Goal: Obtain resource: Obtain resource

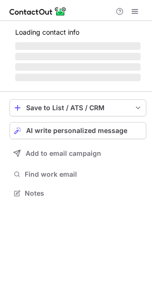
scroll to position [184, 152]
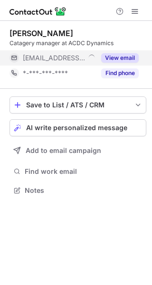
click at [119, 59] on button "View email" at bounding box center [120, 58] width 38 height 10
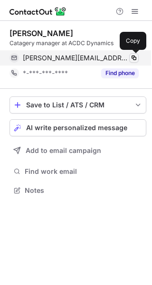
click at [136, 57] on span at bounding box center [134, 58] width 8 height 8
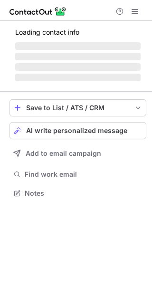
scroll to position [184, 152]
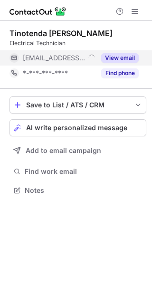
click at [125, 60] on button "View email" at bounding box center [120, 58] width 38 height 10
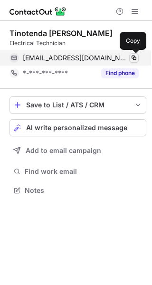
click at [135, 55] on span at bounding box center [134, 58] width 8 height 8
click at [135, 60] on span at bounding box center [134, 58] width 8 height 8
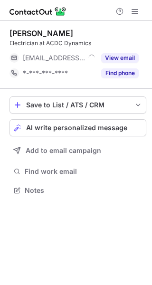
scroll to position [184, 152]
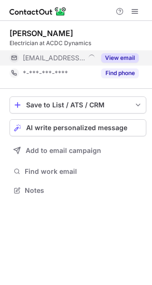
click at [119, 61] on button "View email" at bounding box center [120, 58] width 38 height 10
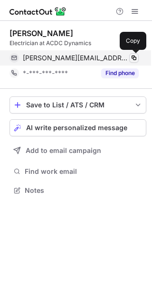
click at [133, 58] on span at bounding box center [134, 58] width 8 height 8
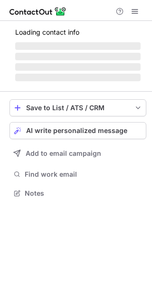
scroll to position [208, 152]
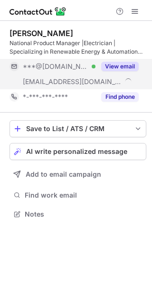
click at [127, 66] on button "View email" at bounding box center [120, 67] width 38 height 10
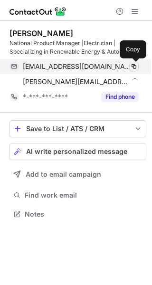
click at [132, 68] on span at bounding box center [134, 67] width 8 height 8
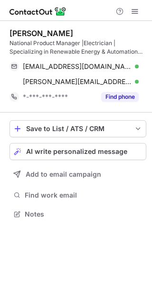
scroll to position [208, 152]
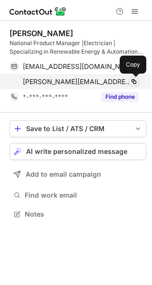
click at [133, 82] on span at bounding box center [134, 82] width 8 height 8
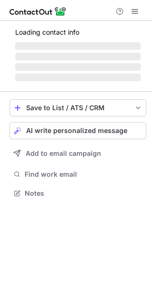
scroll to position [199, 152]
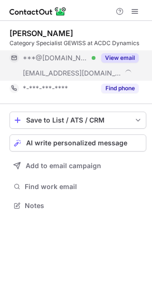
click at [122, 53] on button "View email" at bounding box center [120, 58] width 38 height 10
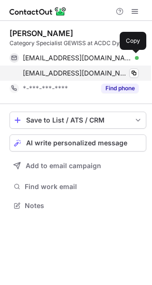
drag, startPoint x: 134, startPoint y: 57, endPoint x: 106, endPoint y: 70, distance: 30.9
click at [135, 57] on span at bounding box center [134, 58] width 8 height 8
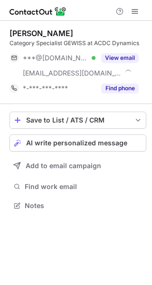
scroll to position [199, 152]
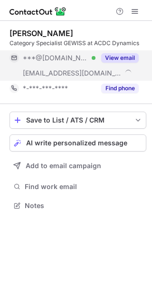
click at [131, 55] on button "View email" at bounding box center [120, 58] width 38 height 10
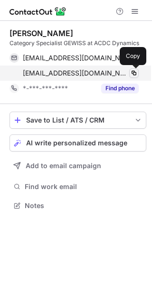
click at [136, 75] on span at bounding box center [134, 73] width 8 height 8
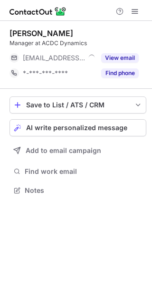
scroll to position [184, 152]
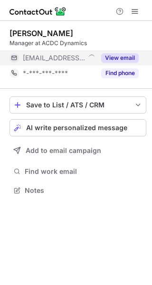
click at [116, 53] on button "View email" at bounding box center [120, 58] width 38 height 10
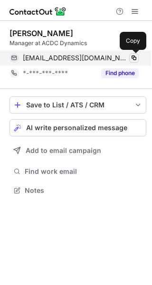
click at [134, 57] on span at bounding box center [134, 58] width 8 height 8
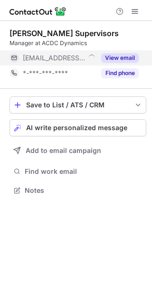
scroll to position [184, 152]
click at [124, 55] on button "View email" at bounding box center [120, 58] width 38 height 10
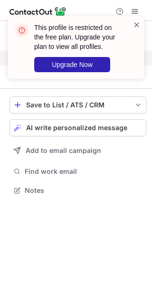
click at [137, 22] on span at bounding box center [137, 25] width 8 height 10
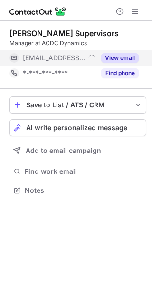
click at [135, 13] on div "This profile is restricted on the free plan. Upgrade your plan to view all prof…" at bounding box center [76, 51] width 152 height 89
click at [135, 10] on div "This profile is restricted on the free plan. Upgrade your plan to view all prof…" at bounding box center [76, 16] width 152 height 19
click at [135, 10] on span at bounding box center [135, 12] width 8 height 8
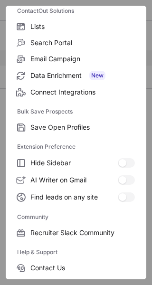
scroll to position [146, 0]
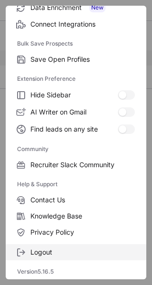
click at [43, 254] on span "Logout" at bounding box center [82, 252] width 105 height 9
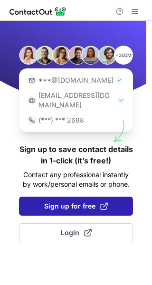
click at [97, 204] on button "Sign up for free" at bounding box center [76, 206] width 114 height 19
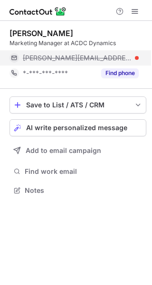
scroll to position [184, 152]
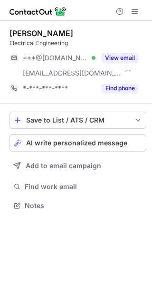
scroll to position [199, 152]
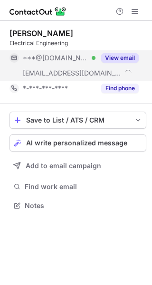
click at [125, 59] on button "View email" at bounding box center [120, 58] width 38 height 10
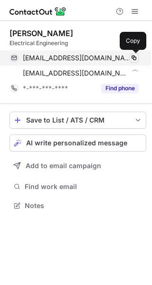
click at [135, 58] on span at bounding box center [134, 58] width 8 height 8
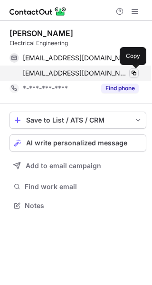
click at [132, 74] on span at bounding box center [134, 73] width 8 height 8
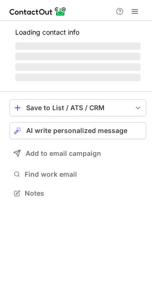
scroll to position [184, 152]
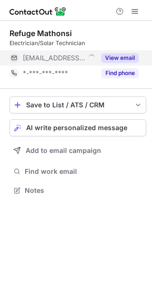
click at [122, 55] on button "View email" at bounding box center [120, 58] width 38 height 10
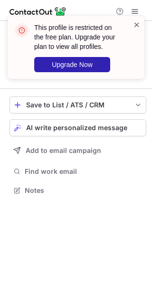
click at [139, 25] on span at bounding box center [137, 25] width 8 height 10
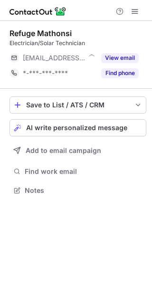
click at [135, 12] on div "This profile is restricted on the free plan. Upgrade your plan to view all prof…" at bounding box center [76, 51] width 152 height 89
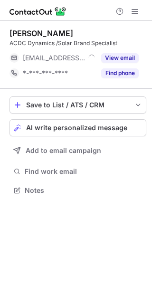
scroll to position [184, 152]
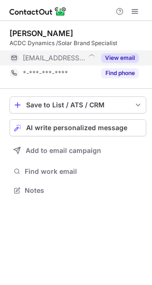
click at [122, 56] on button "View email" at bounding box center [120, 58] width 38 height 10
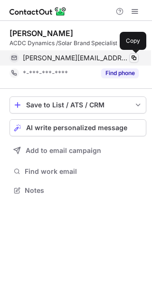
click at [132, 58] on span at bounding box center [134, 58] width 8 height 8
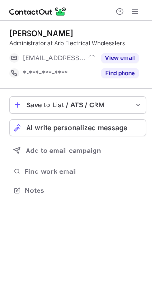
scroll to position [184, 152]
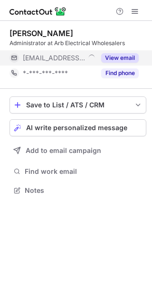
click at [126, 58] on button "View email" at bounding box center [120, 58] width 38 height 10
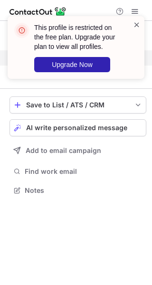
click at [137, 26] on span at bounding box center [137, 25] width 8 height 10
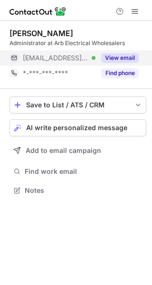
click at [135, 11] on div "This profile is restricted on the free plan. Upgrade your plan to view all prof…" at bounding box center [76, 51] width 152 height 89
click at [135, 10] on div "This profile is restricted on the free plan. Upgrade your plan to view all prof…" at bounding box center [76, 16] width 152 height 19
click at [134, 11] on span at bounding box center [135, 12] width 8 height 8
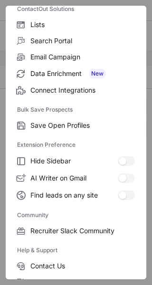
scroll to position [146, 0]
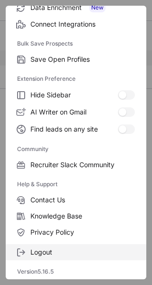
click at [59, 252] on span "Logout" at bounding box center [82, 252] width 105 height 9
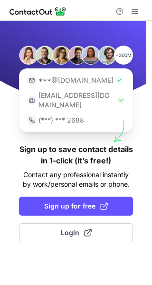
click at [43, 254] on div "+200M ***@gmail.com ***@company.com (***) *** 2688 Sign up to save contact deta…" at bounding box center [76, 153] width 152 height 265
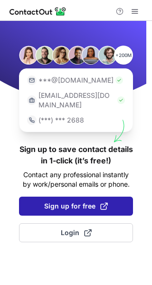
click at [71, 197] on button "Sign up for free" at bounding box center [76, 206] width 114 height 19
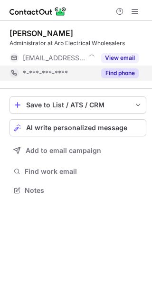
scroll to position [184, 152]
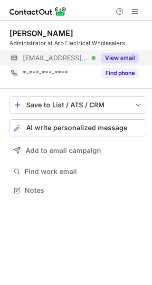
click at [130, 54] on button "View email" at bounding box center [120, 58] width 38 height 10
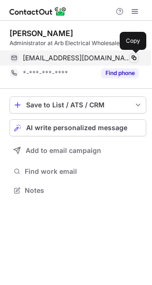
click at [132, 54] on button at bounding box center [134, 58] width 10 height 10
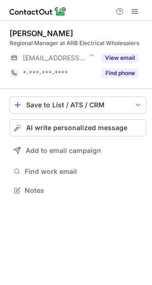
scroll to position [184, 152]
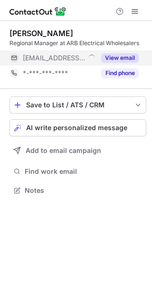
click at [125, 59] on button "View email" at bounding box center [120, 58] width 38 height 10
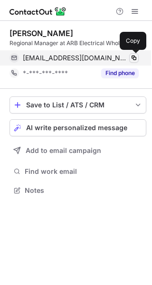
click at [137, 56] on span at bounding box center [134, 58] width 8 height 8
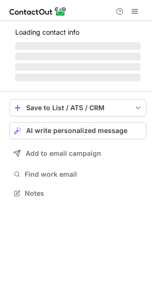
scroll to position [184, 152]
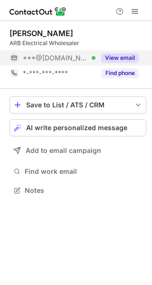
click at [117, 56] on button "View email" at bounding box center [120, 58] width 38 height 10
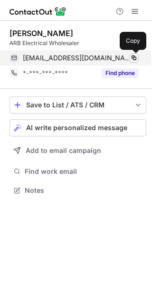
click at [133, 56] on span at bounding box center [134, 58] width 8 height 8
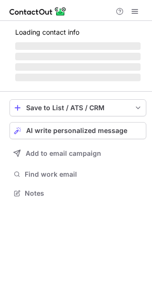
scroll to position [215, 152]
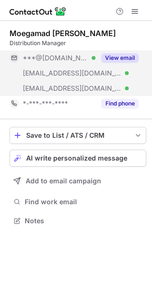
click at [118, 55] on button "View email" at bounding box center [120, 58] width 38 height 10
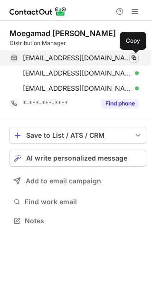
click at [132, 59] on span at bounding box center [134, 58] width 8 height 8
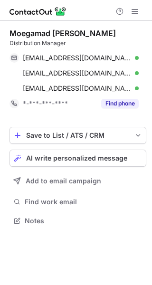
scroll to position [215, 152]
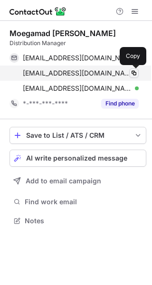
click at [137, 72] on span at bounding box center [134, 73] width 8 height 8
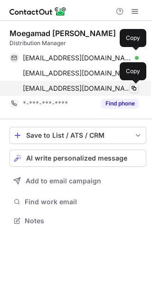
click at [137, 88] on span at bounding box center [134, 89] width 8 height 8
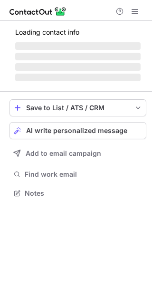
scroll to position [193, 152]
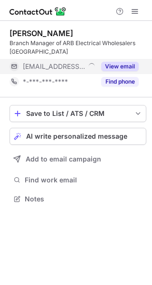
click at [124, 60] on div "View email" at bounding box center [117, 66] width 43 height 15
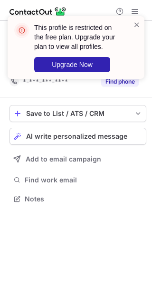
drag, startPoint x: 139, startPoint y: 23, endPoint x: 137, endPoint y: 32, distance: 9.2
click at [139, 23] on span at bounding box center [137, 25] width 8 height 10
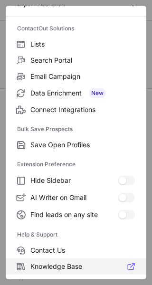
scroll to position [111, 0]
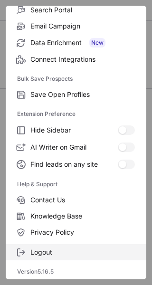
click at [57, 253] on span "Logout" at bounding box center [82, 252] width 105 height 9
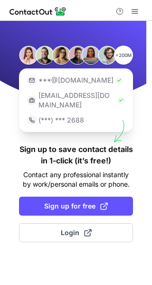
click at [71, 187] on div "+200M ***@gmail.com ***@company.com (***) *** 2688 Sign up to save contact deta…" at bounding box center [76, 153] width 152 height 265
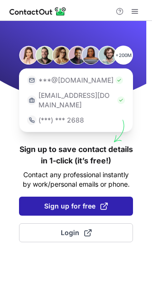
click at [75, 202] on span "Sign up for free" at bounding box center [76, 207] width 64 height 10
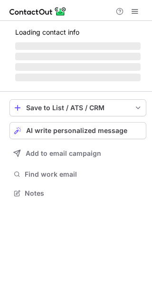
scroll to position [184, 152]
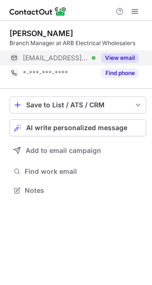
click at [125, 59] on button "View email" at bounding box center [120, 58] width 38 height 10
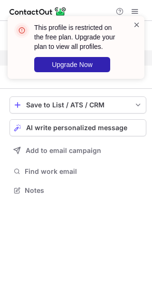
click at [136, 24] on span at bounding box center [137, 25] width 8 height 10
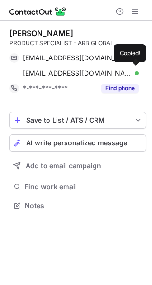
scroll to position [199, 152]
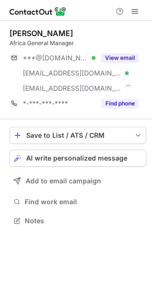
scroll to position [215, 152]
click at [122, 57] on button "View email" at bounding box center [120, 58] width 38 height 10
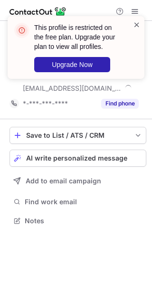
click at [138, 25] on span at bounding box center [137, 25] width 8 height 10
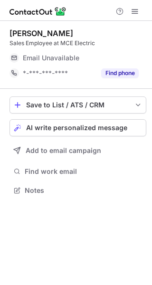
scroll to position [184, 152]
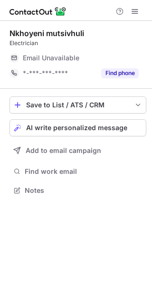
scroll to position [184, 152]
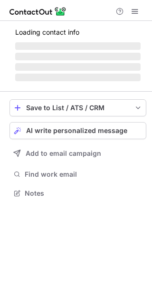
scroll to position [193, 152]
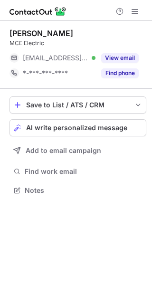
scroll to position [184, 152]
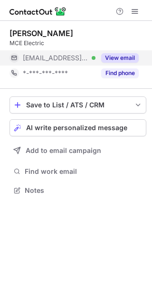
click at [127, 54] on button "View email" at bounding box center [120, 58] width 38 height 10
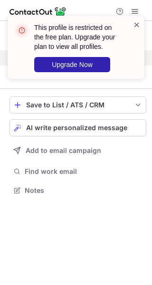
click at [137, 25] on span at bounding box center [137, 25] width 8 height 10
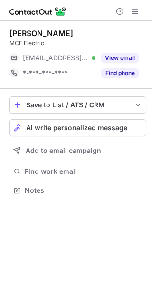
scroll to position [184, 152]
click at [134, 10] on span at bounding box center [135, 12] width 8 height 8
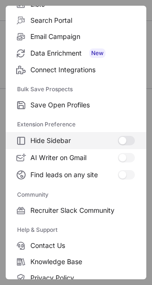
scroll to position [146, 0]
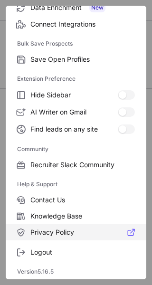
drag, startPoint x: 57, startPoint y: 249, endPoint x: 60, endPoint y: 236, distance: 13.4
click at [58, 249] on span "Logout" at bounding box center [82, 252] width 105 height 9
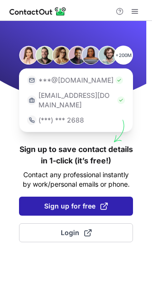
click at [81, 202] on span "Sign up for free" at bounding box center [76, 207] width 64 height 10
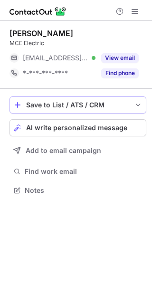
scroll to position [184, 152]
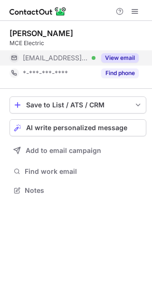
click at [124, 56] on button "View email" at bounding box center [120, 58] width 38 height 10
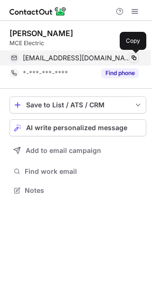
click at [136, 58] on span at bounding box center [134, 58] width 8 height 8
click at [133, 58] on span at bounding box center [134, 58] width 8 height 8
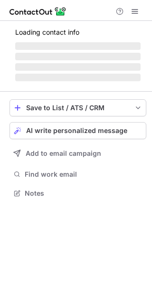
scroll to position [193, 152]
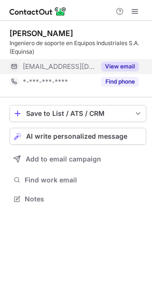
click at [109, 69] on button "View email" at bounding box center [120, 67] width 38 height 10
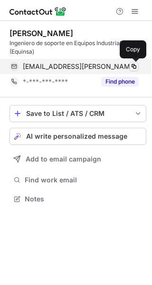
click at [134, 65] on span at bounding box center [134, 67] width 8 height 8
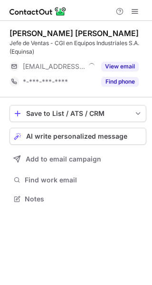
scroll to position [193, 152]
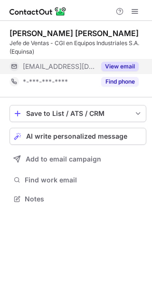
click at [129, 66] on button "View email" at bounding box center [120, 67] width 38 height 10
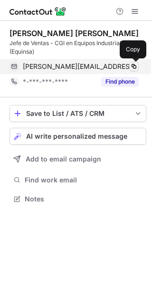
click at [135, 68] on span at bounding box center [134, 67] width 8 height 8
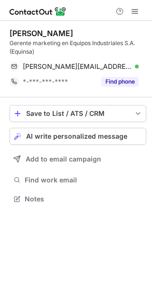
scroll to position [193, 152]
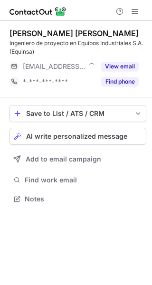
scroll to position [193, 152]
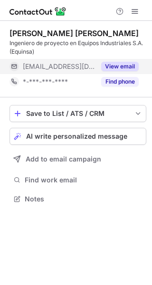
click at [127, 63] on button "View email" at bounding box center [120, 67] width 38 height 10
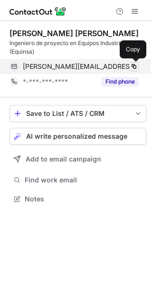
click at [130, 67] on span at bounding box center [134, 67] width 8 height 8
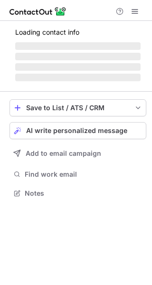
scroll to position [193, 152]
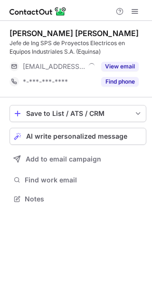
scroll to position [193, 152]
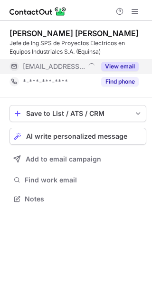
click at [126, 66] on button "View email" at bounding box center [120, 67] width 38 height 10
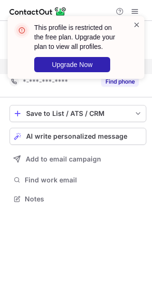
click at [139, 25] on span at bounding box center [137, 25] width 8 height 10
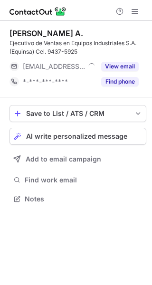
scroll to position [193, 152]
